Goal: Task Accomplishment & Management: Manage account settings

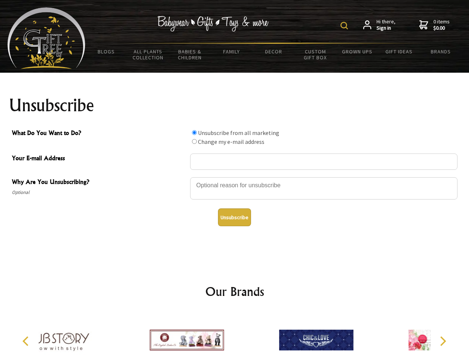
click at [345, 26] on img at bounding box center [343, 25] width 7 height 7
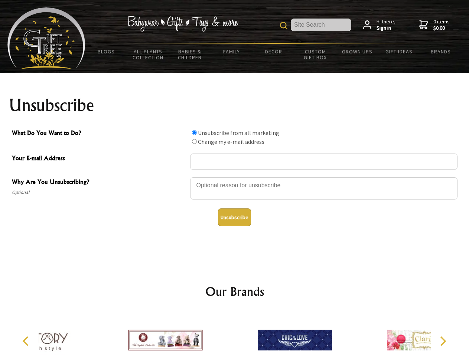
click at [235, 177] on div at bounding box center [323, 190] width 267 height 26
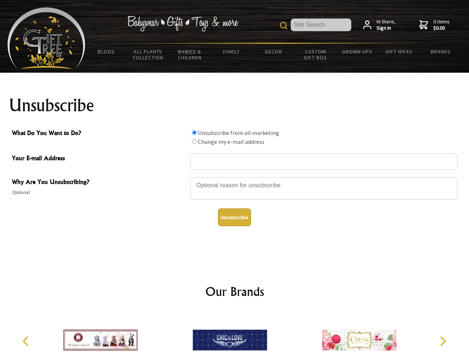
click at [194, 133] on input "What Do You Want to Do?" at bounding box center [194, 132] width 5 height 5
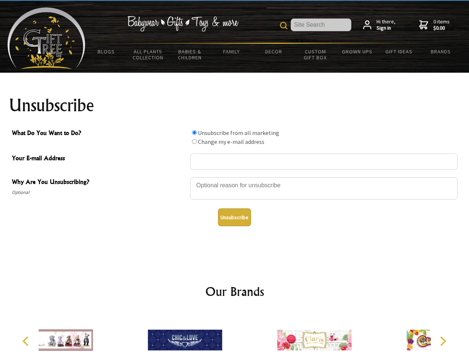
click at [194, 141] on input "What Do You Want to Do?" at bounding box center [194, 141] width 5 height 5
radio input "true"
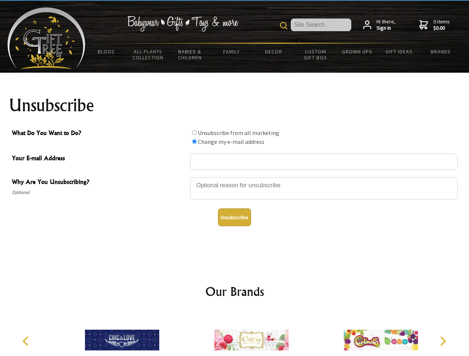
click at [234, 218] on button "Unsubscribe" at bounding box center [234, 218] width 33 height 18
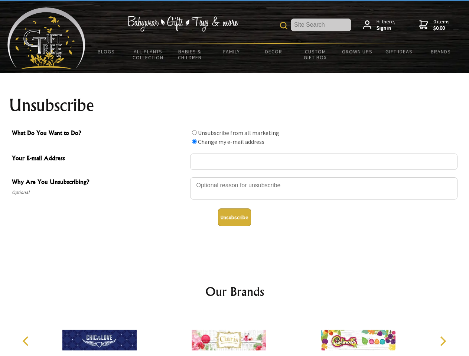
click at [27, 342] on icon "Previous" at bounding box center [27, 342] width 10 height 10
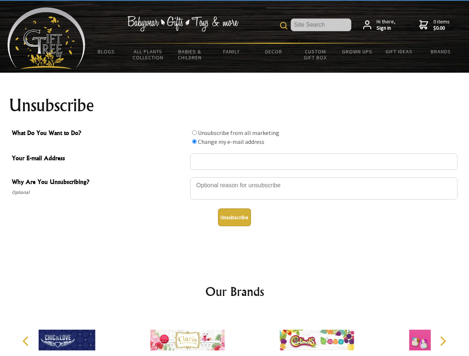
click at [443, 342] on icon "Next" at bounding box center [442, 342] width 10 height 10
